Goal: Navigation & Orientation: Understand site structure

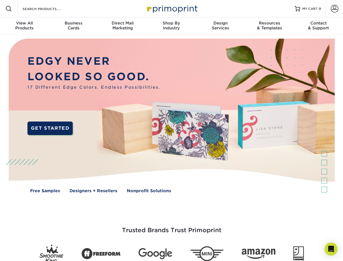
click at [171, 130] on img at bounding box center [171, 120] width 339 height 170
click at [9, 9] on span at bounding box center [8, 8] width 7 height 7
click at [334, 9] on span at bounding box center [335, 9] width 8 height 8
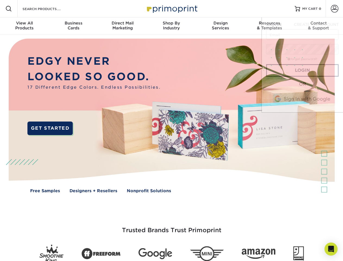
click at [24, 26] on div "View All Products" at bounding box center [24, 26] width 49 height 10
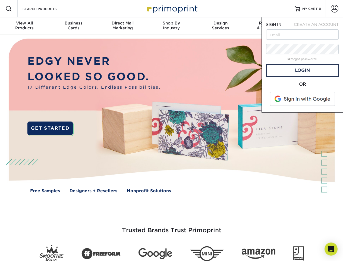
click at [73, 26] on div "Business Cards" at bounding box center [73, 26] width 49 height 10
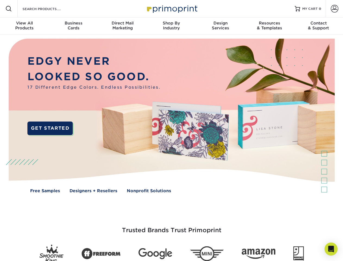
click at [122, 26] on div "Direct Mail Marketing" at bounding box center [122, 26] width 49 height 10
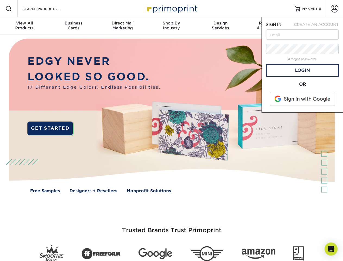
click at [171, 26] on div "Shop By Industry" at bounding box center [171, 26] width 49 height 10
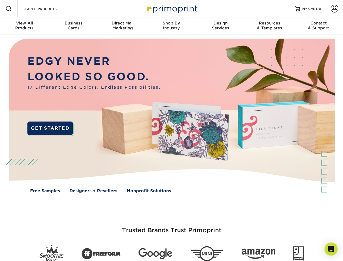
click at [220, 26] on div "Design Services" at bounding box center [220, 26] width 49 height 10
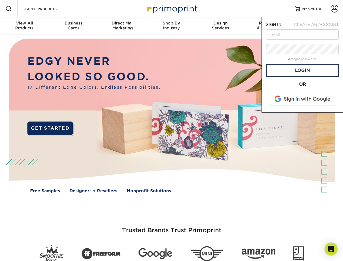
click at [269, 26] on span "SIGN IN" at bounding box center [273, 24] width 15 height 4
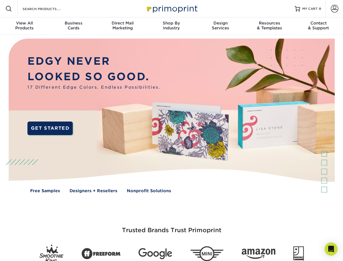
click at [318, 26] on div "Contact & Support" at bounding box center [318, 26] width 49 height 10
